Goal: Information Seeking & Learning: Learn about a topic

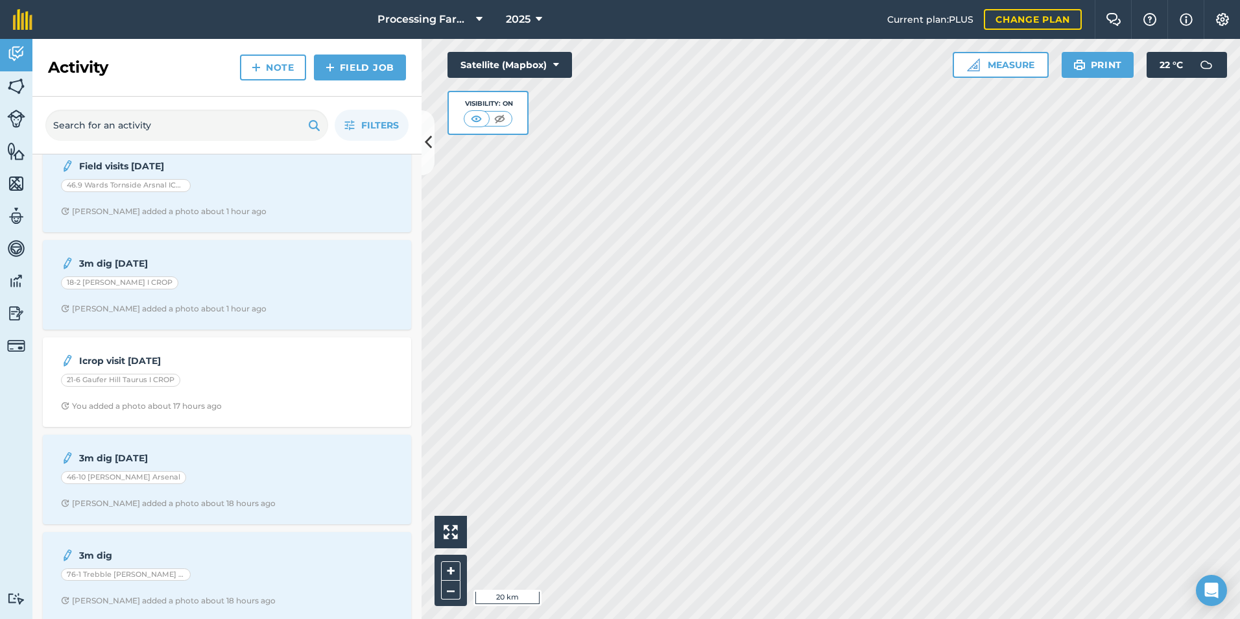
scroll to position [389, 0]
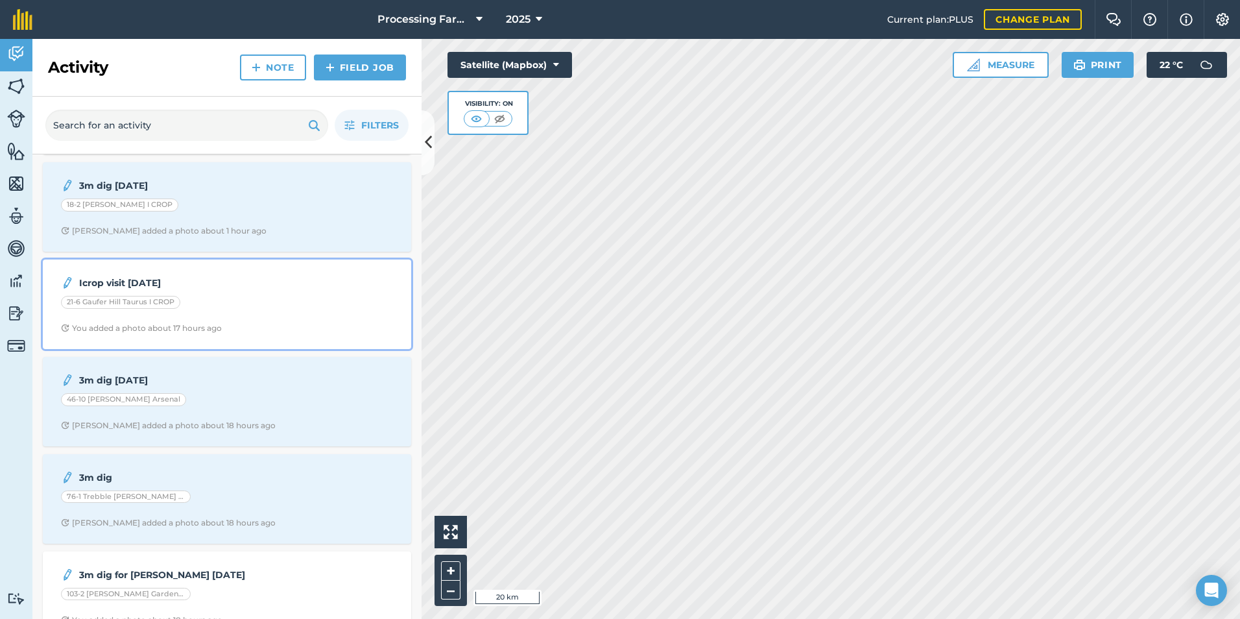
click at [184, 336] on div "Icrop visit [DATE] 21-6 Gaufer Hill Taurus I CROP You added a photo about 17 ho…" at bounding box center [227, 304] width 353 height 74
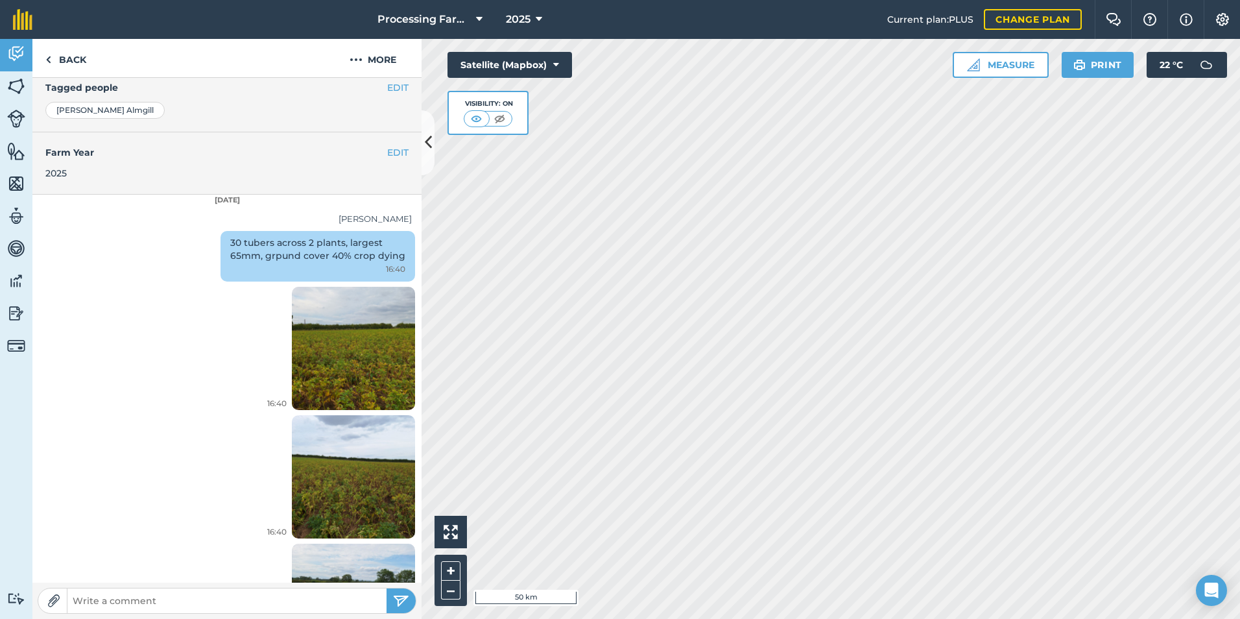
scroll to position [187, 0]
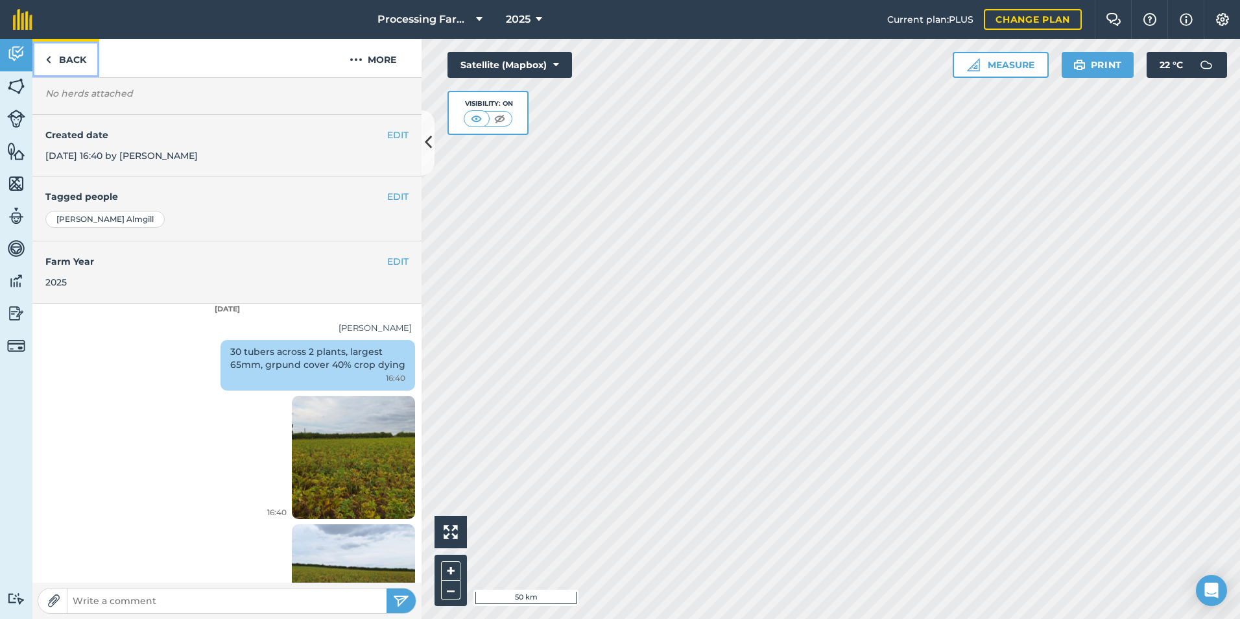
drag, startPoint x: 66, startPoint y: 64, endPoint x: 20, endPoint y: 126, distance: 77.5
click at [66, 64] on link "Back" at bounding box center [65, 58] width 67 height 38
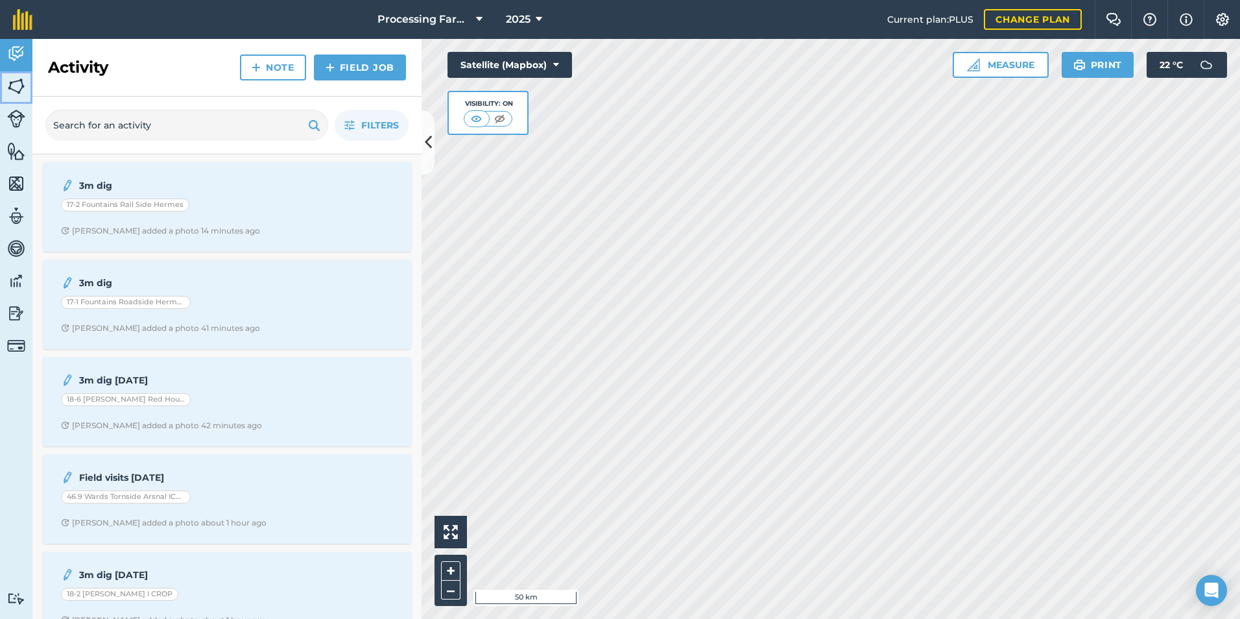
click at [15, 91] on img at bounding box center [16, 86] width 18 height 19
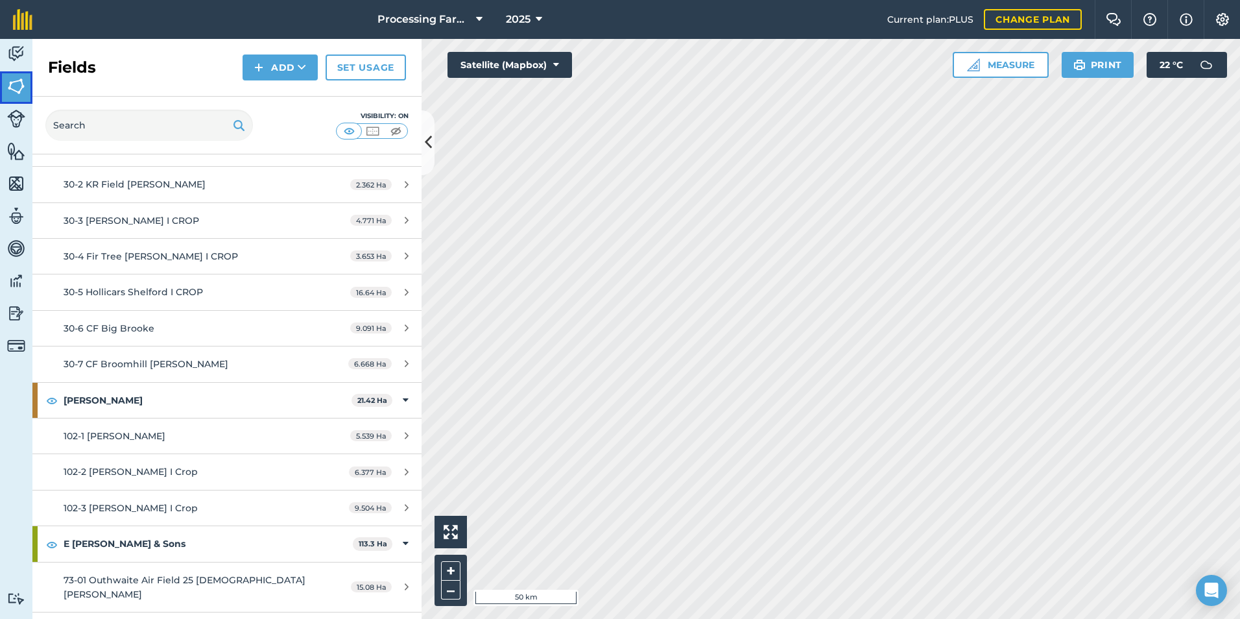
scroll to position [3503, 0]
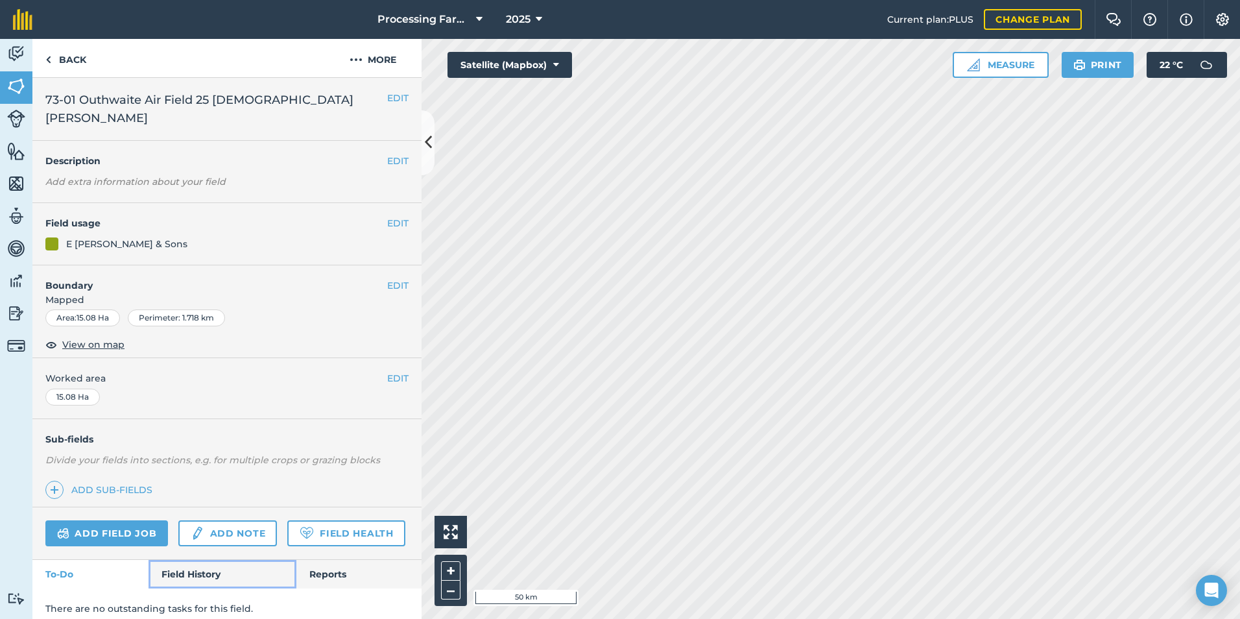
click at [211, 560] on link "Field History" at bounding box center [222, 574] width 147 height 29
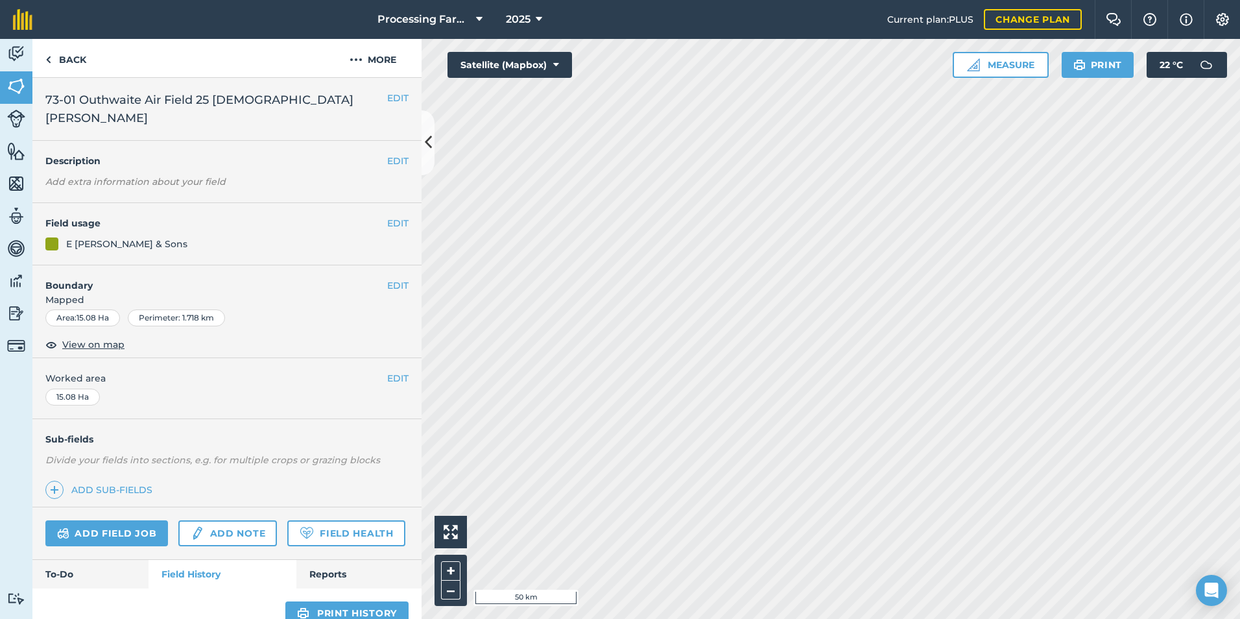
click at [145, 102] on span "73-01 Outhwaite Air Field 25 [DEMOGRAPHIC_DATA] [PERSON_NAME]" at bounding box center [216, 109] width 342 height 36
click at [62, 59] on link "Back" at bounding box center [65, 58] width 67 height 38
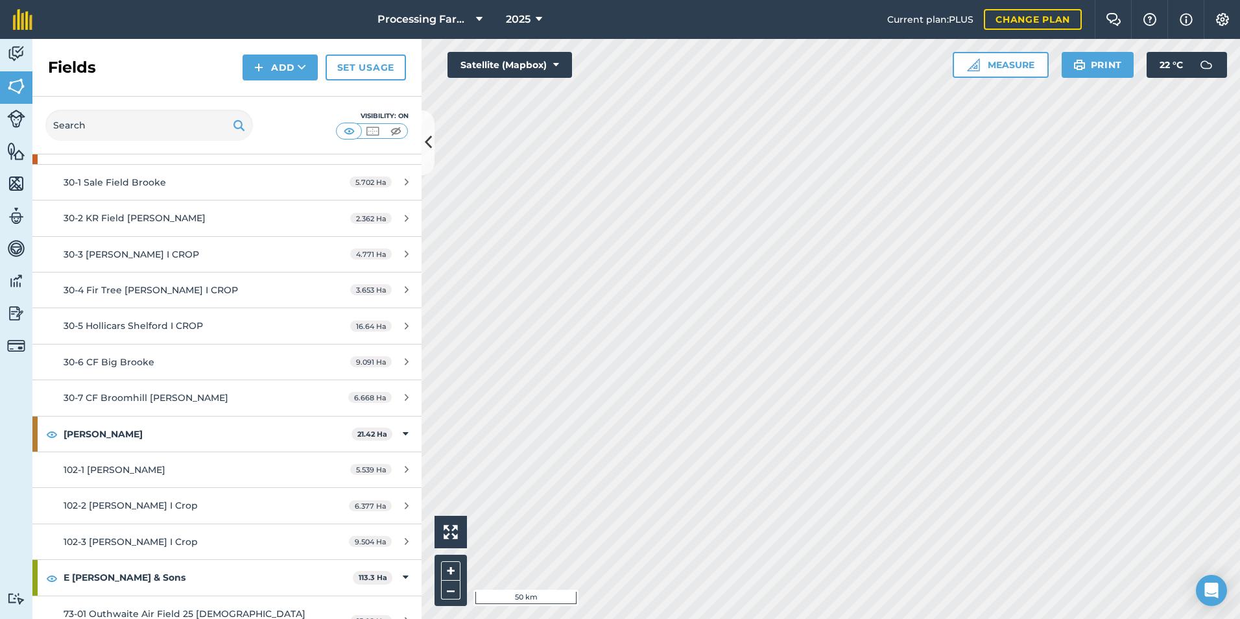
scroll to position [3568, 0]
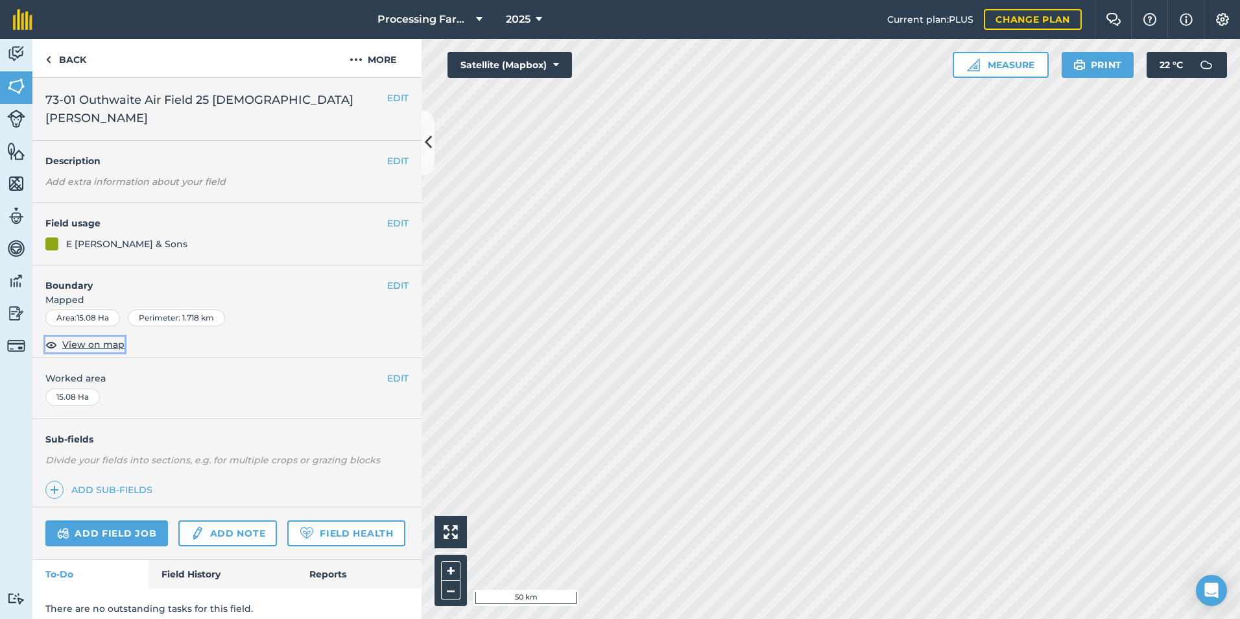
click at [86, 337] on span "View on map" at bounding box center [93, 344] width 62 height 14
click at [189, 560] on link "Field History" at bounding box center [222, 574] width 147 height 29
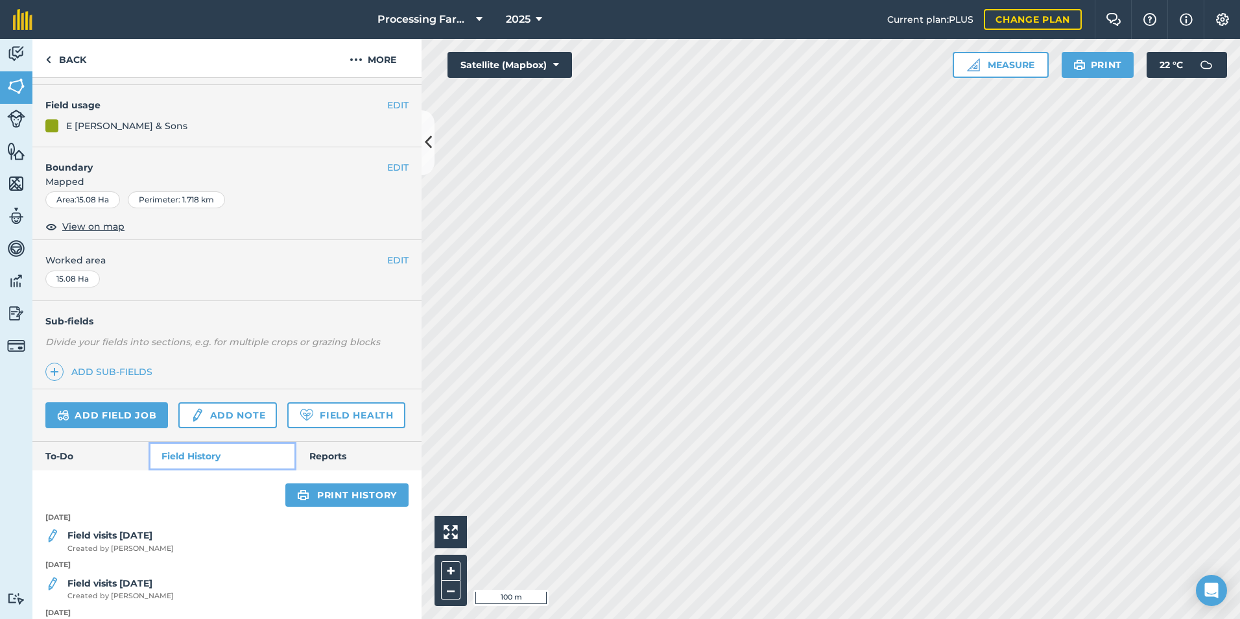
scroll to position [228, 0]
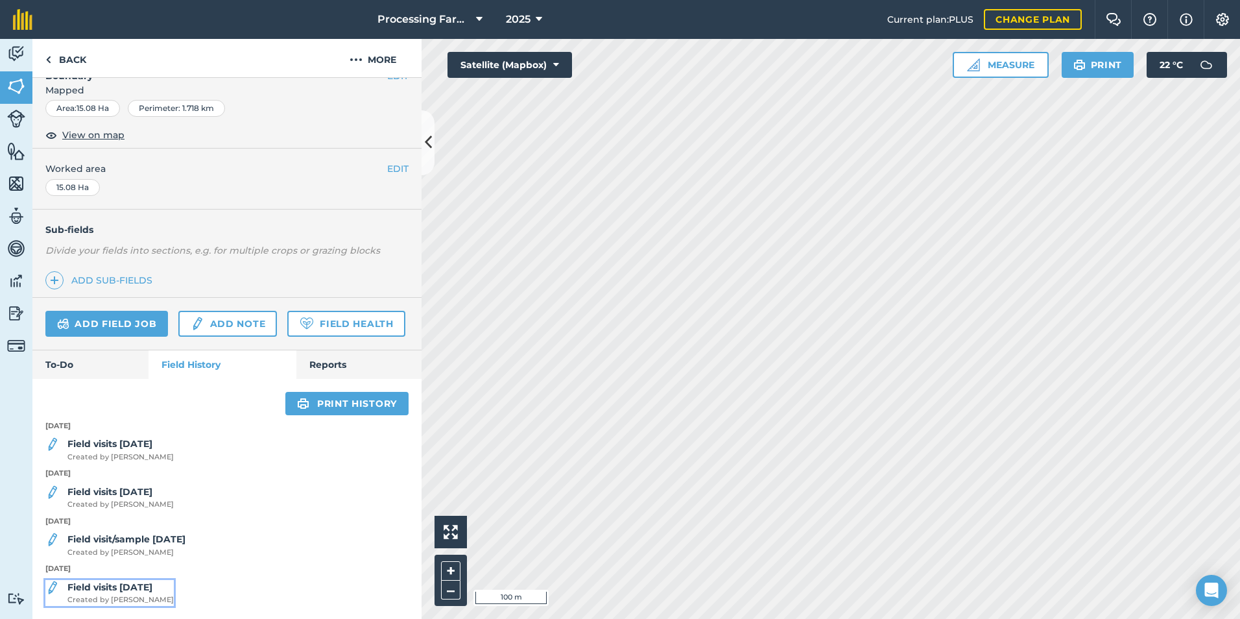
click at [143, 595] on span "Created by [PERSON_NAME]" at bounding box center [120, 600] width 106 height 12
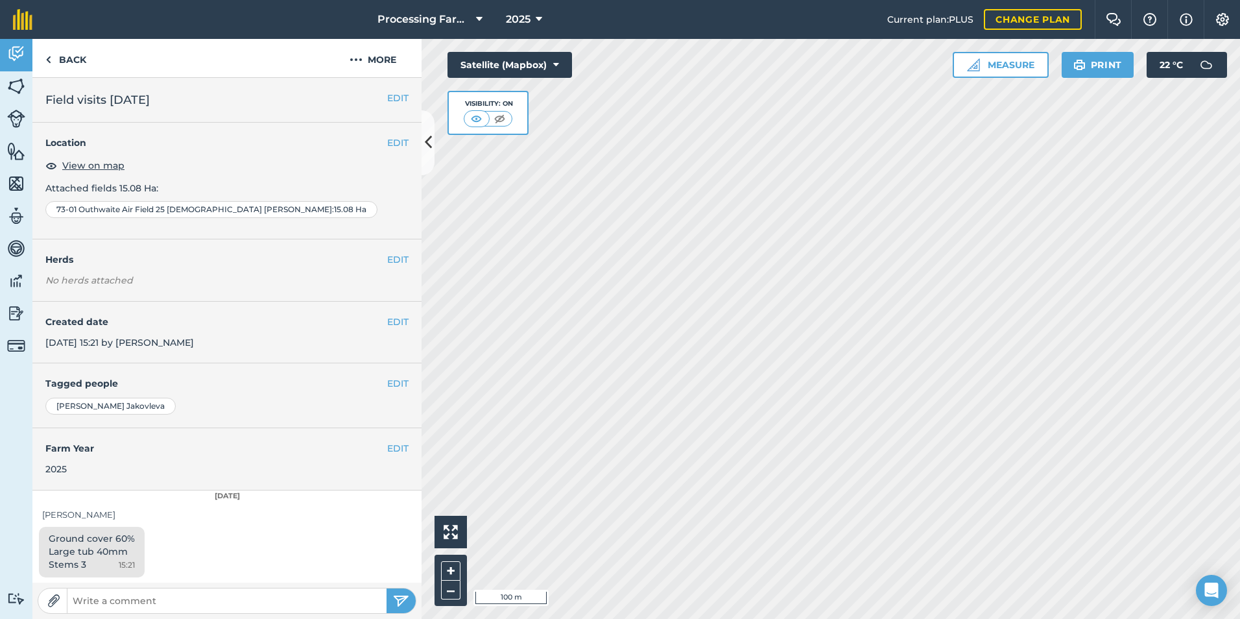
scroll to position [128, 0]
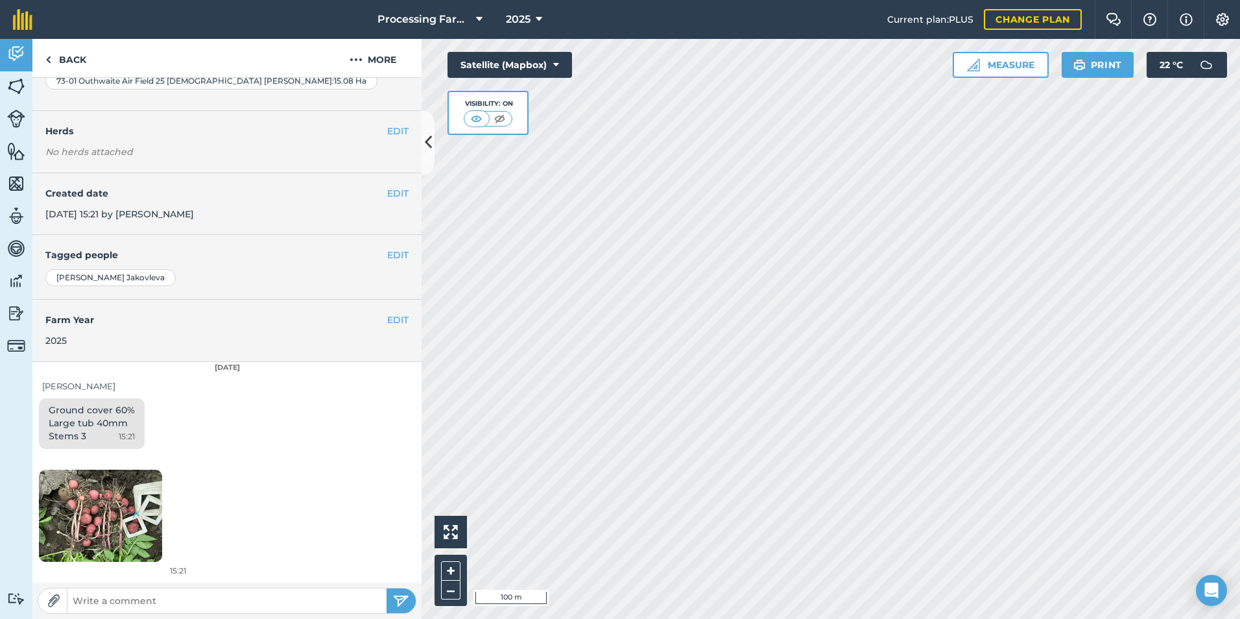
click at [232, 425] on div "Ground cover 60% Large tub 40mm Stems 3 15:21" at bounding box center [226, 426] width 389 height 56
click at [208, 340] on div "2025" at bounding box center [226, 340] width 363 height 14
click at [202, 287] on div "EDIT Tagged people [PERSON_NAME]" at bounding box center [226, 267] width 389 height 64
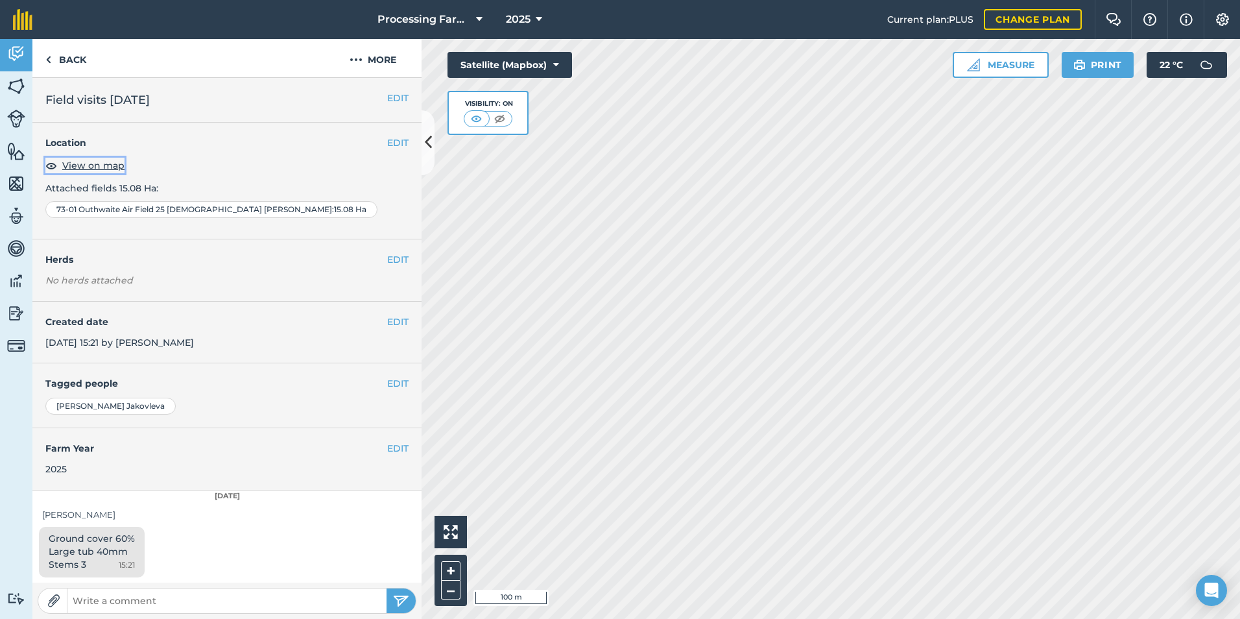
click at [112, 166] on span "View on map" at bounding box center [93, 165] width 62 height 14
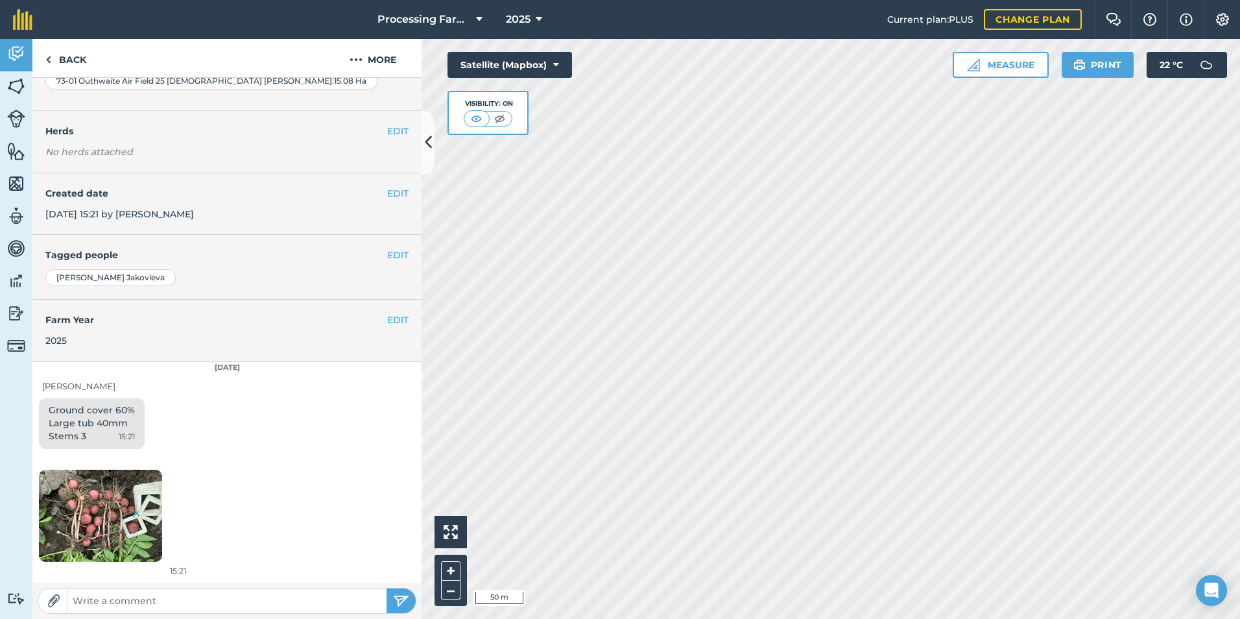
click at [180, 498] on div "15:21" at bounding box center [226, 518] width 389 height 128
click at [69, 62] on link "Back" at bounding box center [65, 58] width 67 height 38
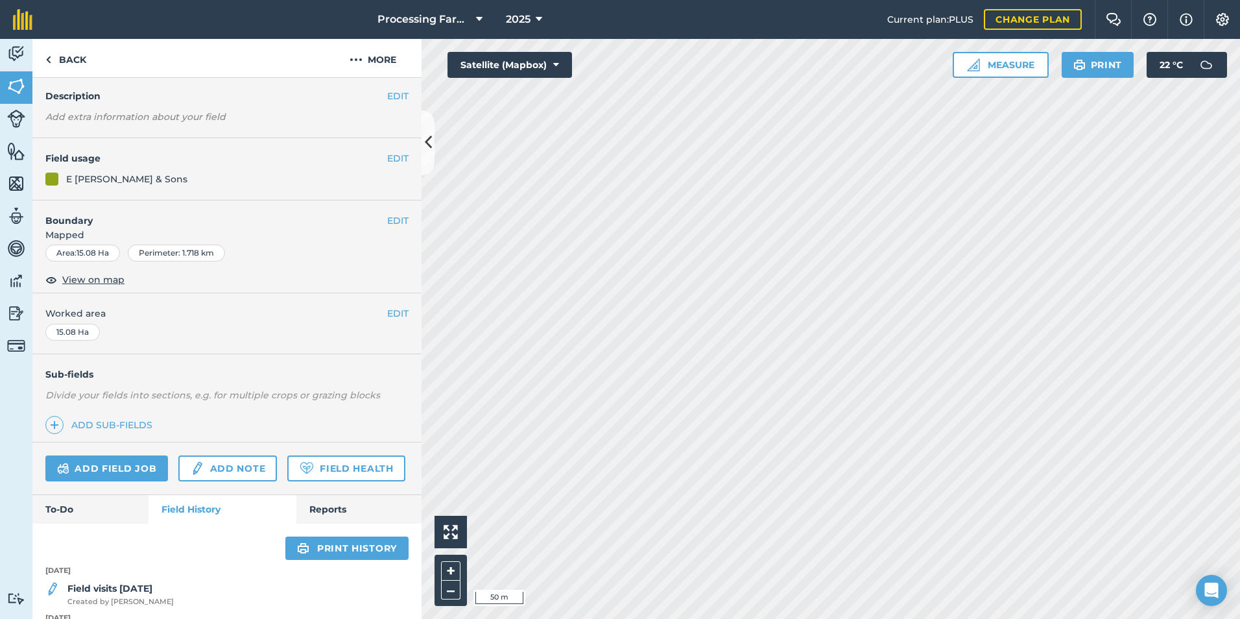
scroll to position [228, 0]
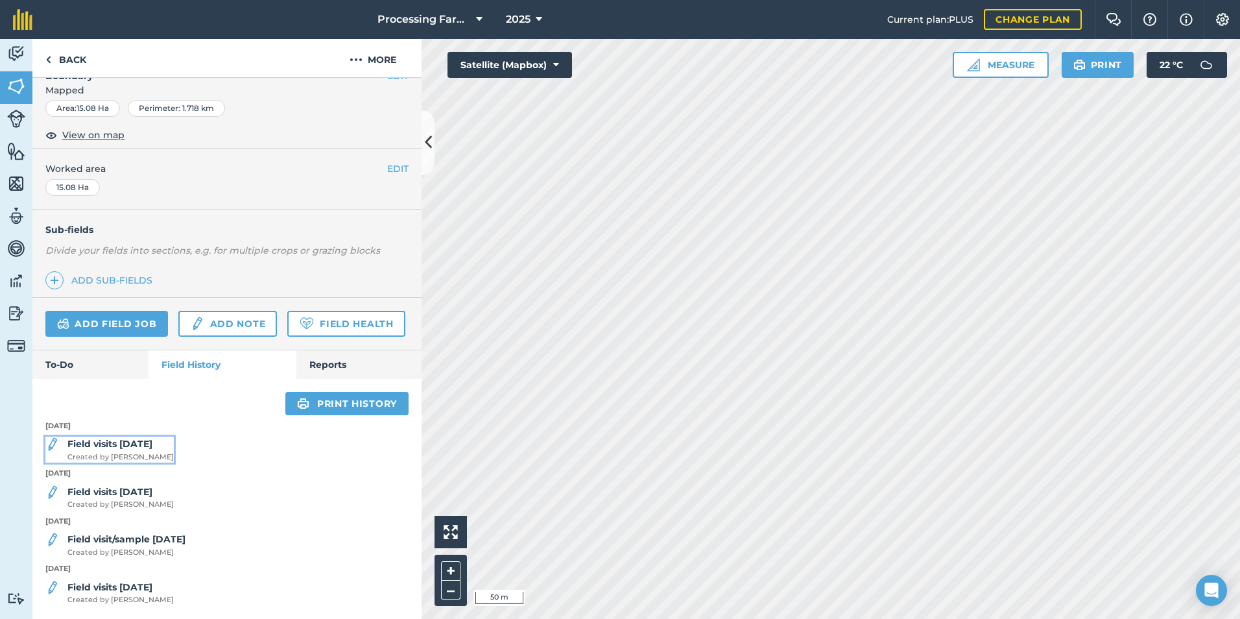
click at [152, 444] on strong "Field visits [DATE]" at bounding box center [109, 444] width 85 height 12
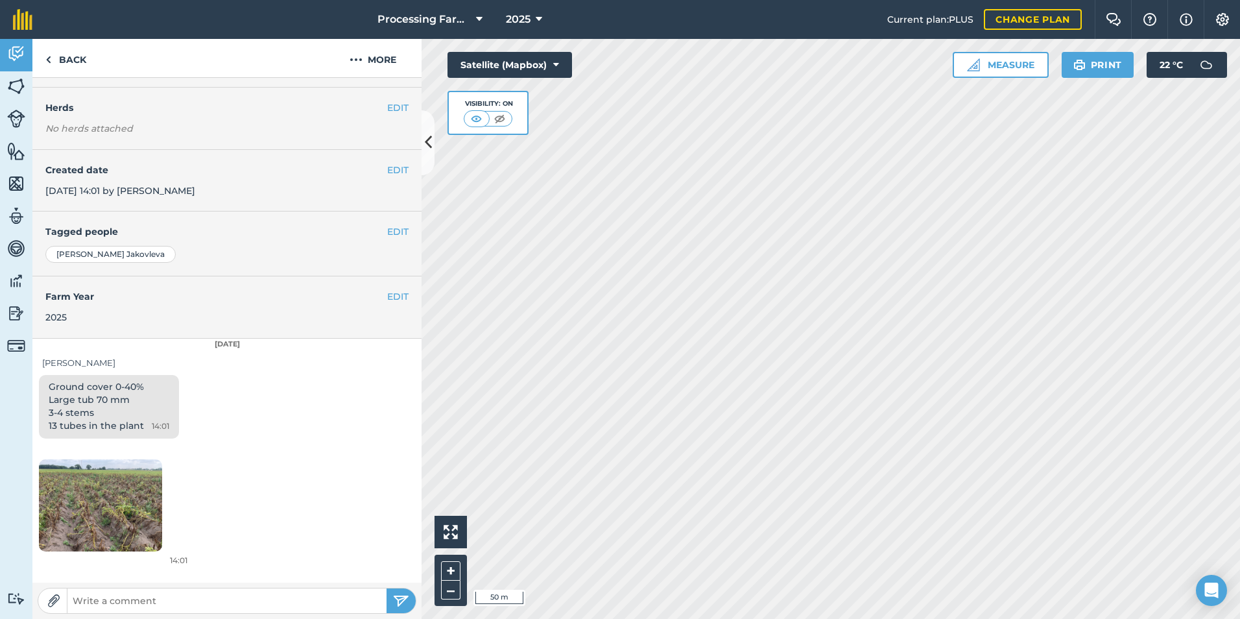
scroll to position [270, 0]
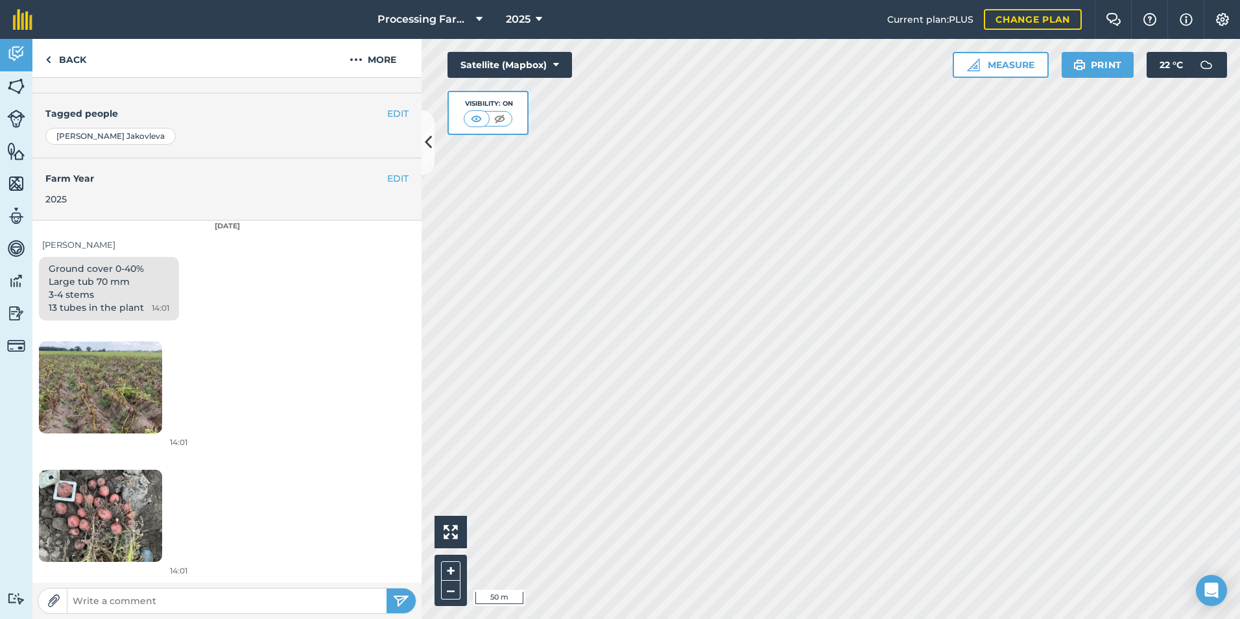
click at [99, 381] on img at bounding box center [100, 387] width 123 height 93
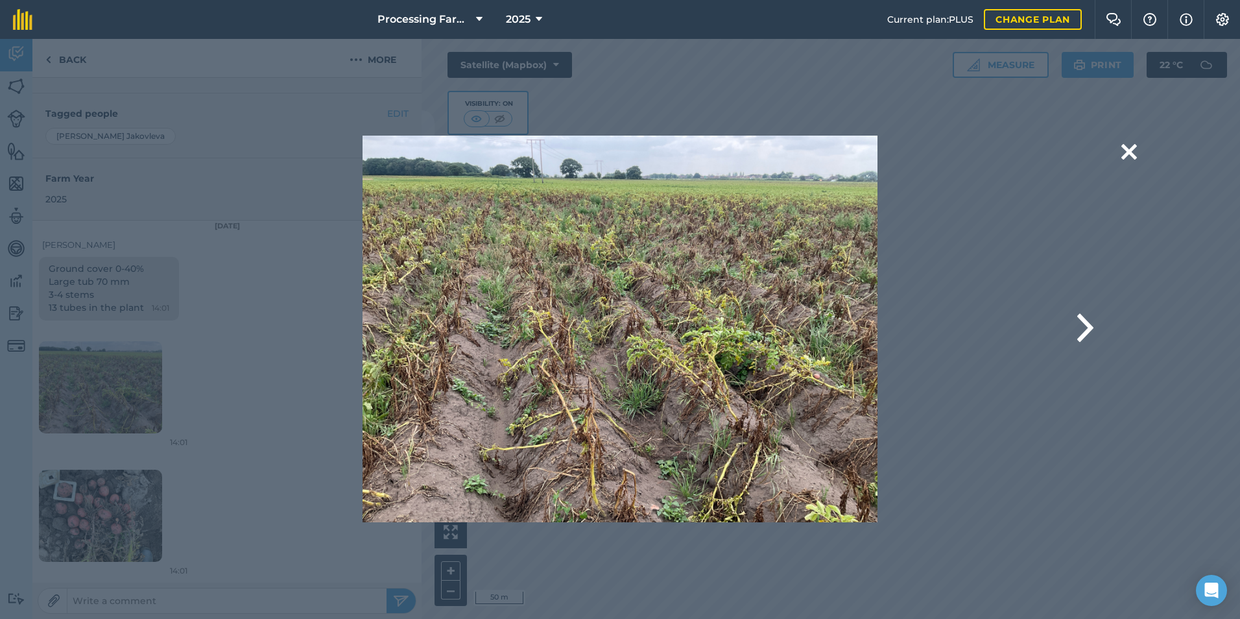
click at [90, 516] on div "Are you sure you would like to delete this image? [GEOGRAPHIC_DATA]" at bounding box center [620, 329] width 1240 height 580
click at [1090, 322] on button at bounding box center [1085, 329] width 16 height 52
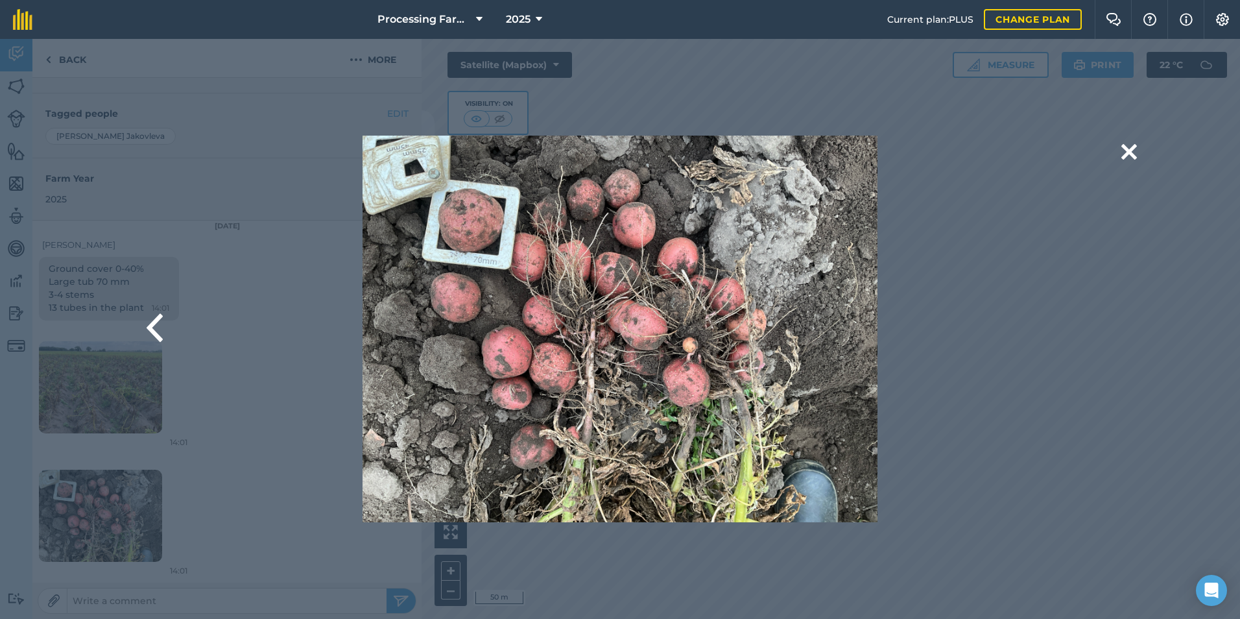
click at [269, 396] on div "Are you sure you would like to delete this image? [GEOGRAPHIC_DATA]" at bounding box center [619, 329] width 861 height 387
click at [1129, 152] on button at bounding box center [1130, 152] width 16 height 33
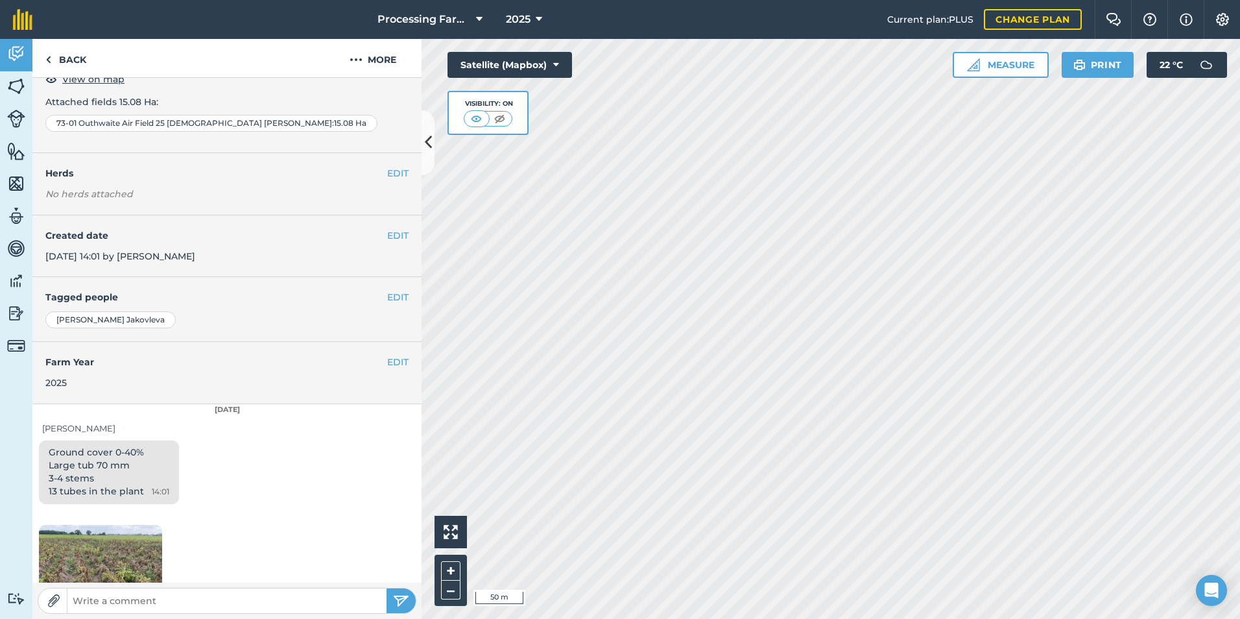
scroll to position [0, 0]
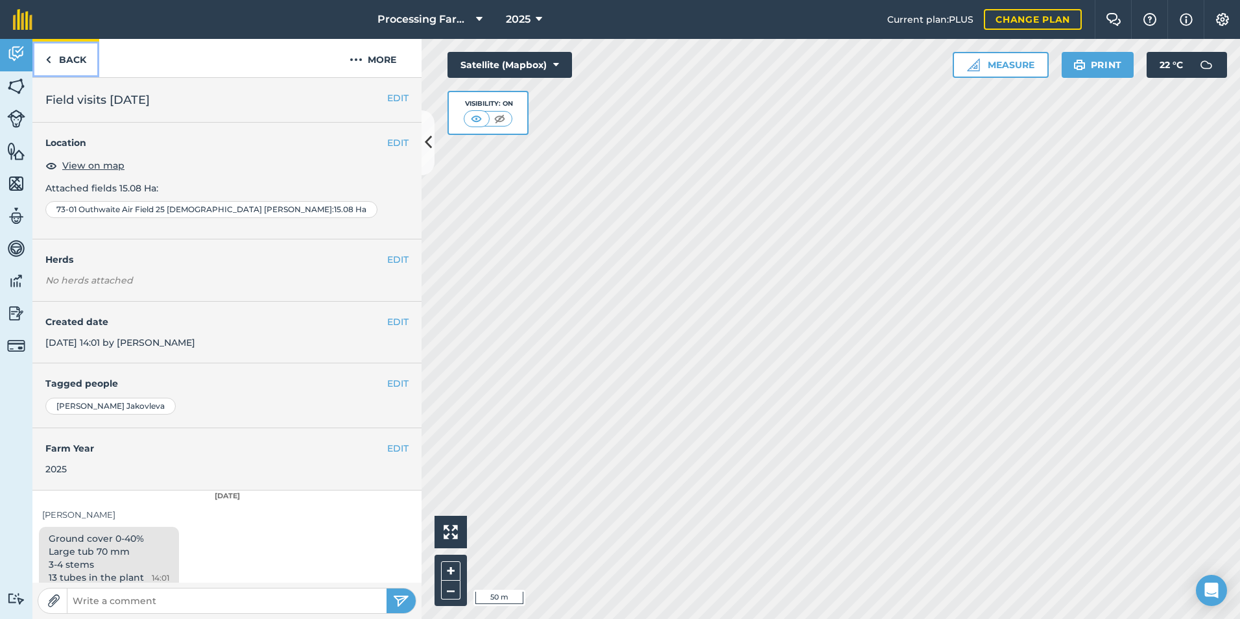
click at [51, 58] on link "Back" at bounding box center [65, 58] width 67 height 38
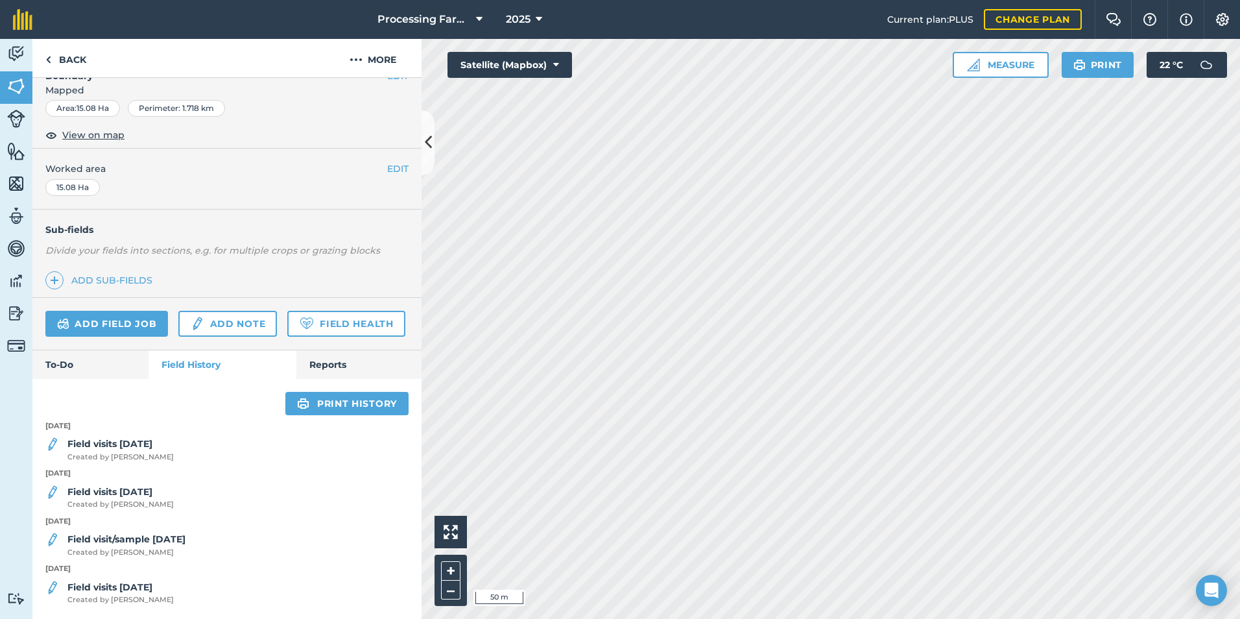
scroll to position [228, 0]
click at [143, 449] on strong "Field visits [DATE]" at bounding box center [109, 444] width 85 height 12
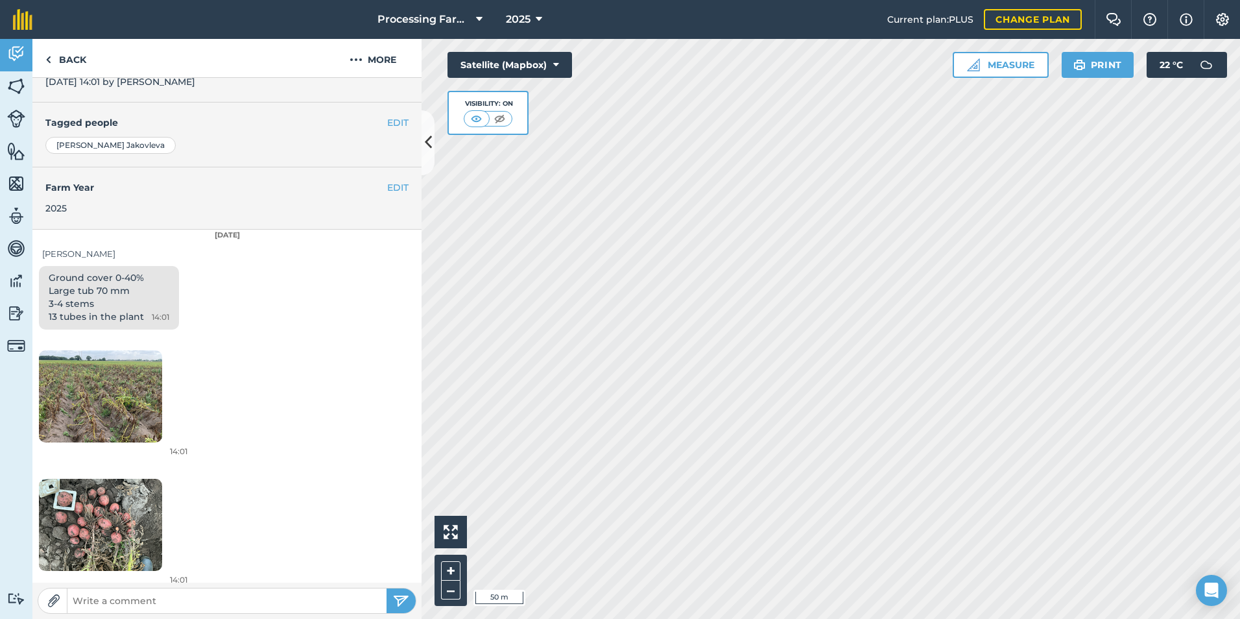
scroll to position [270, 0]
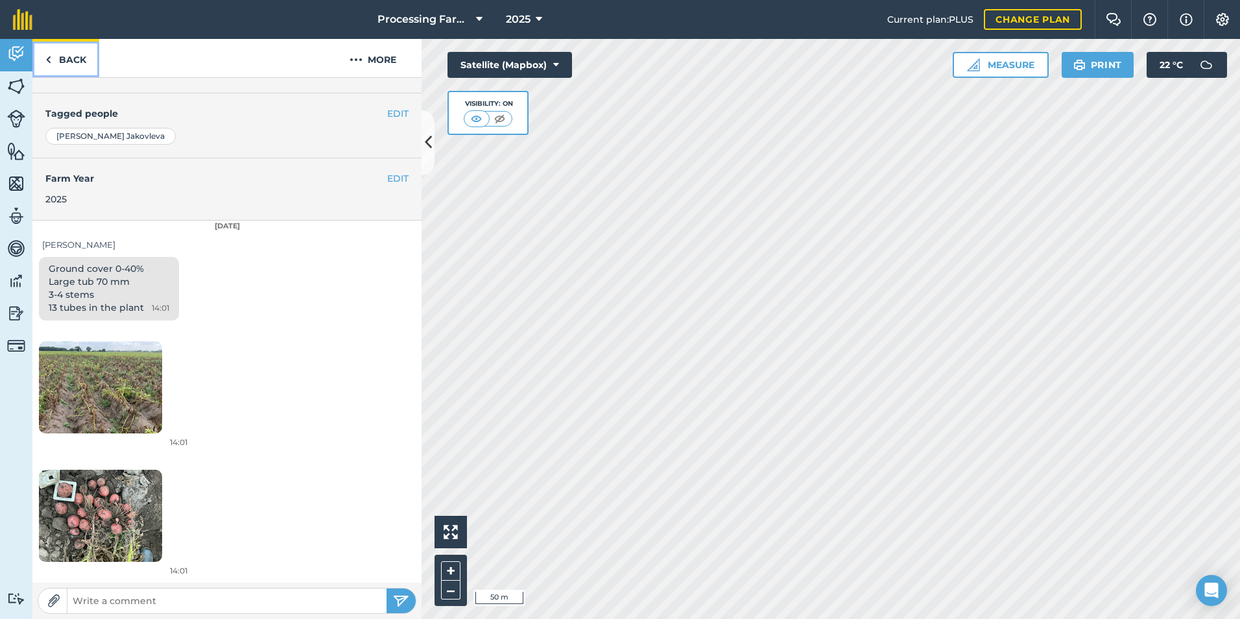
click at [58, 64] on link "Back" at bounding box center [65, 58] width 67 height 38
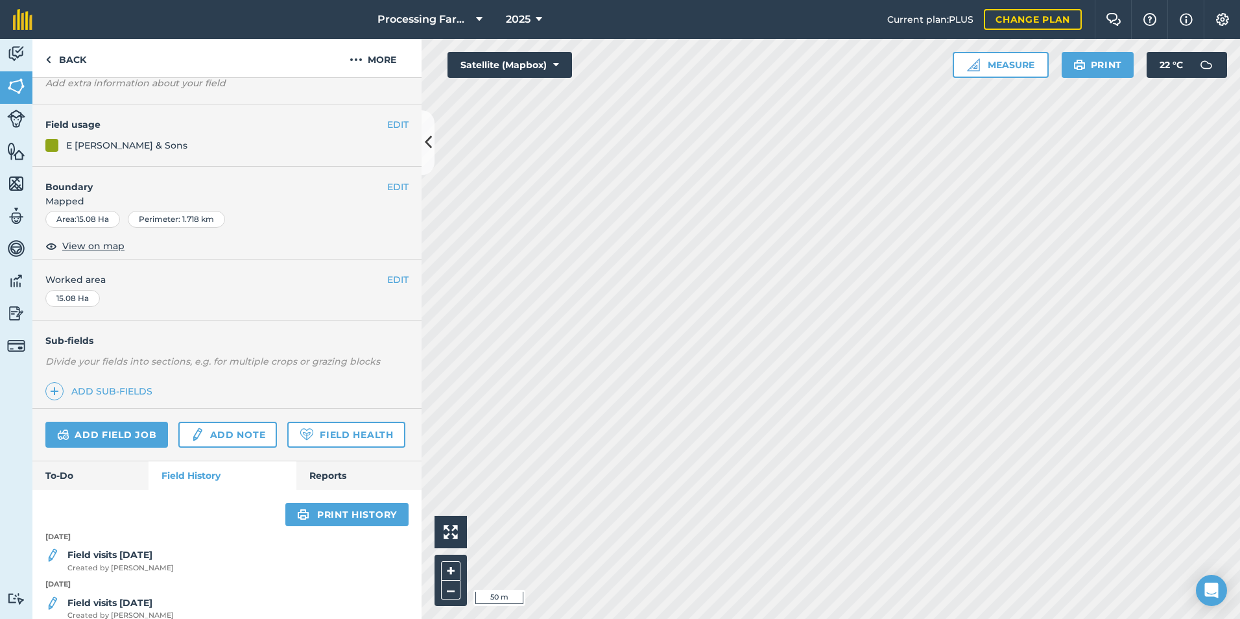
scroll to position [98, 0]
click at [90, 55] on link "Back" at bounding box center [65, 58] width 67 height 38
